Goal: Task Accomplishment & Management: Manage account settings

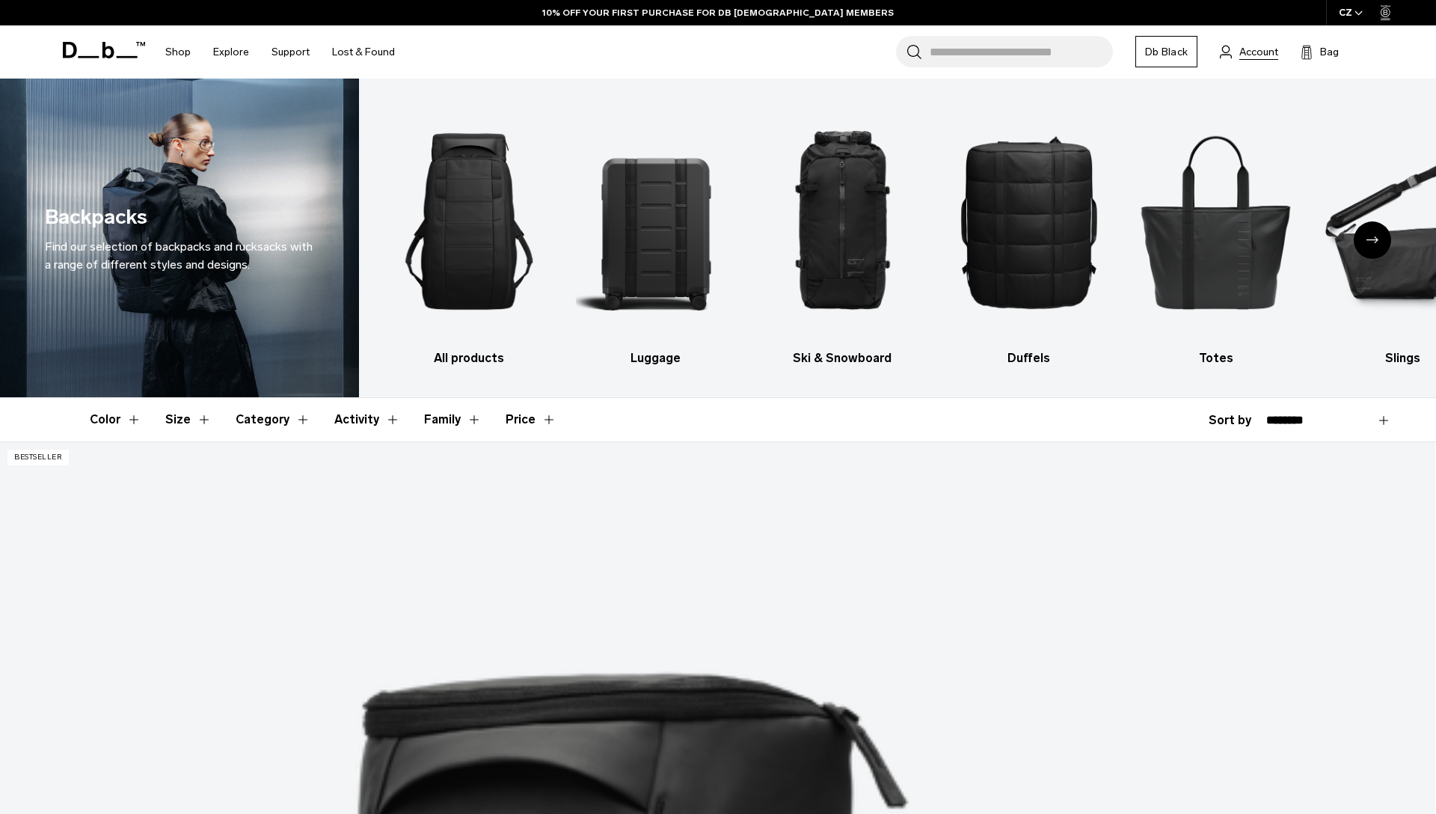
click at [1264, 54] on span "Account" at bounding box center [1258, 52] width 39 height 16
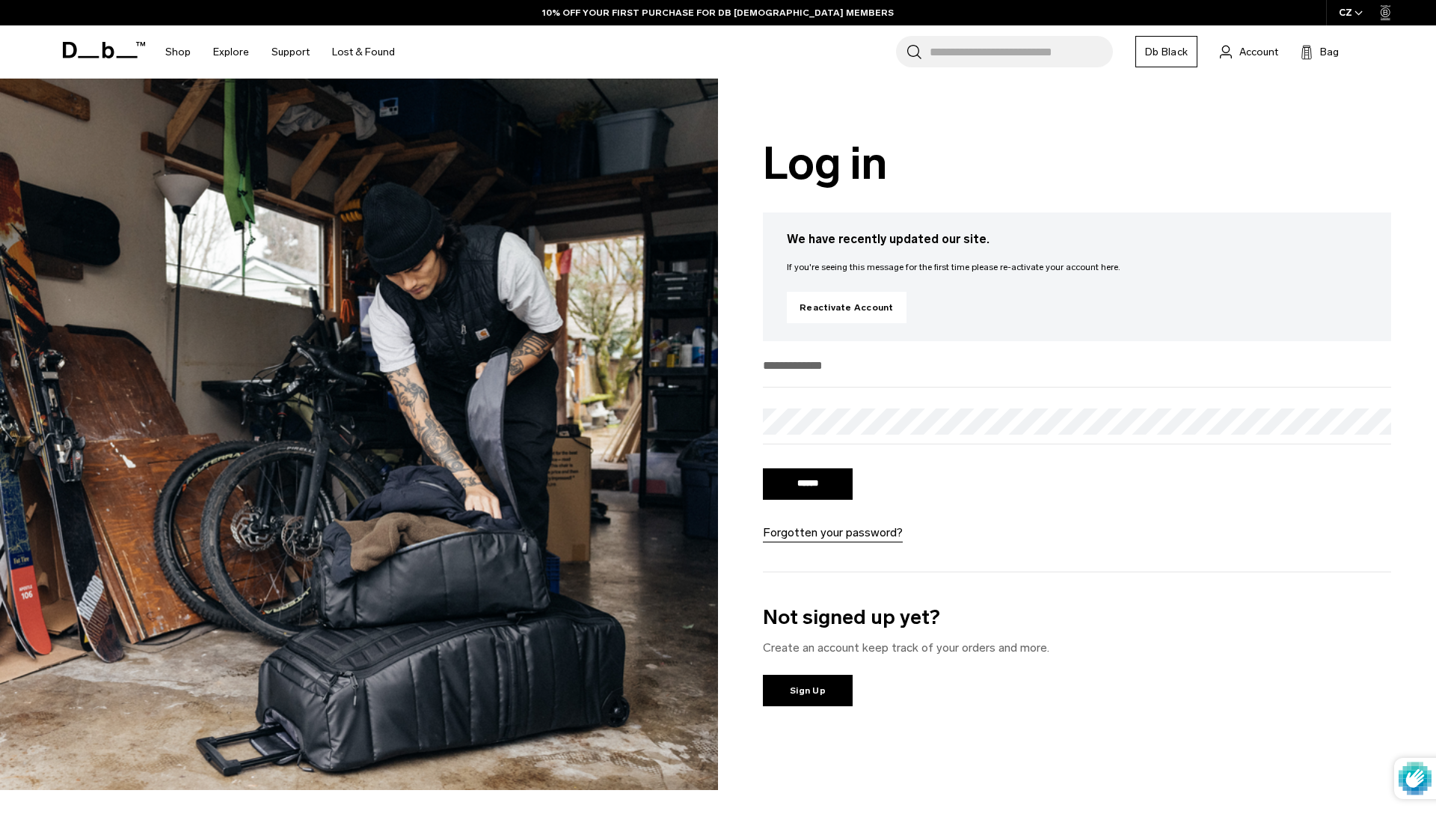
type input "**********"
click at [829, 486] on input "******" at bounding box center [808, 483] width 90 height 31
